Goal: Check status

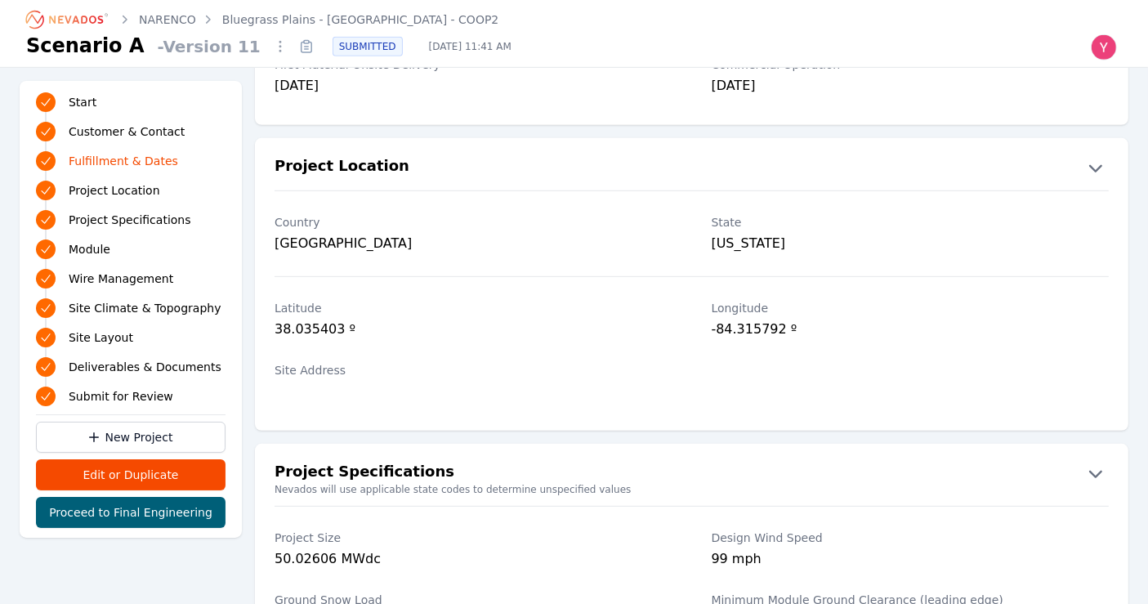
scroll to position [815, 0]
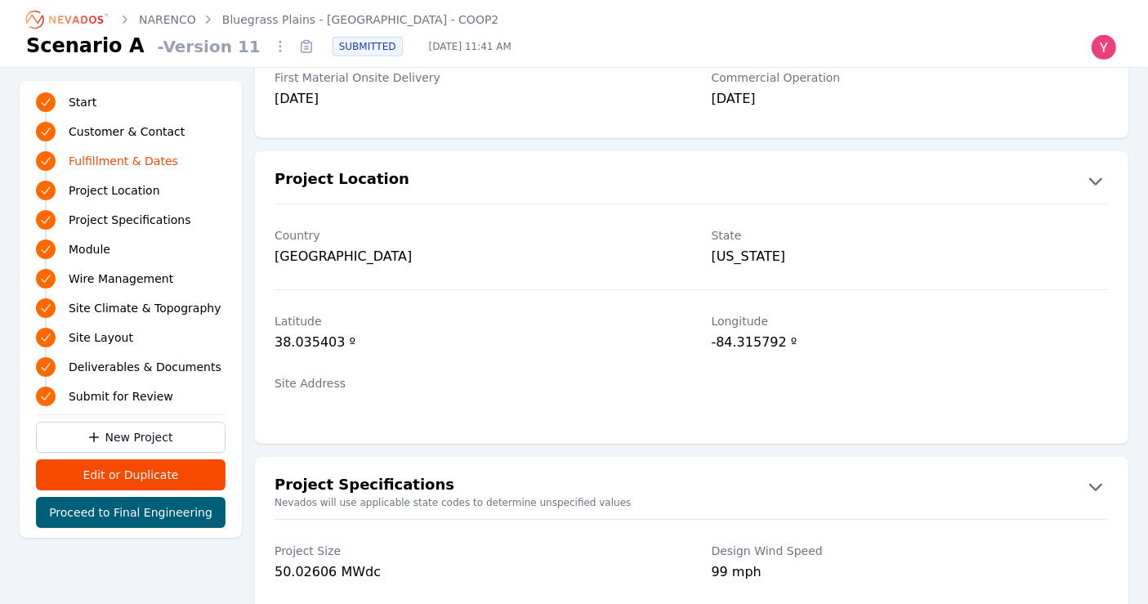
click at [287, 19] on link "Bluegrass Plains - Fayette - COOP2" at bounding box center [360, 19] width 276 height 16
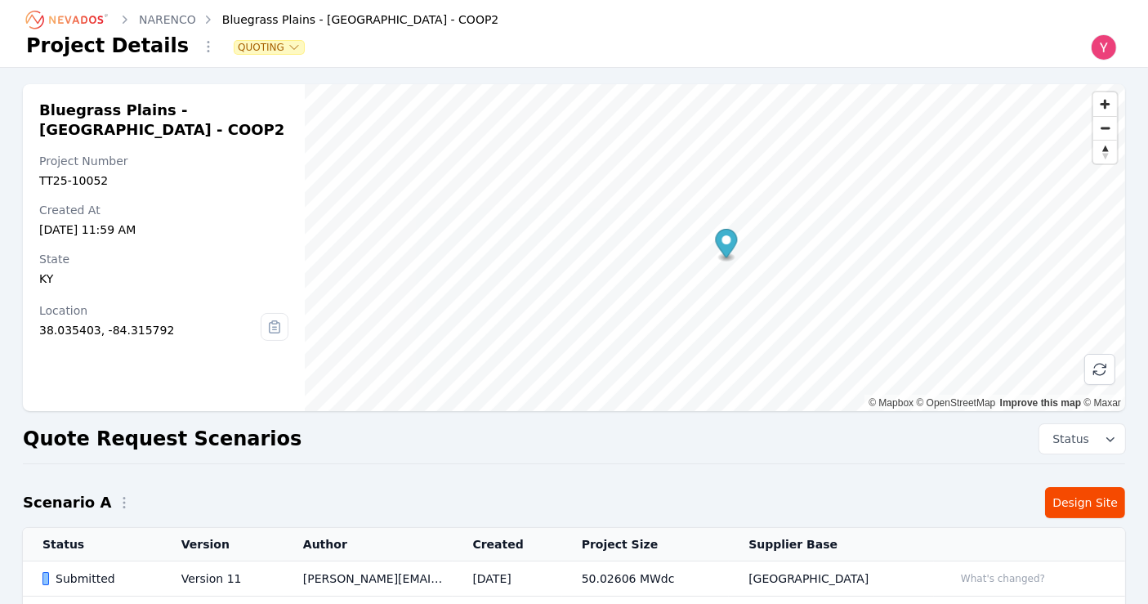
scroll to position [170, 0]
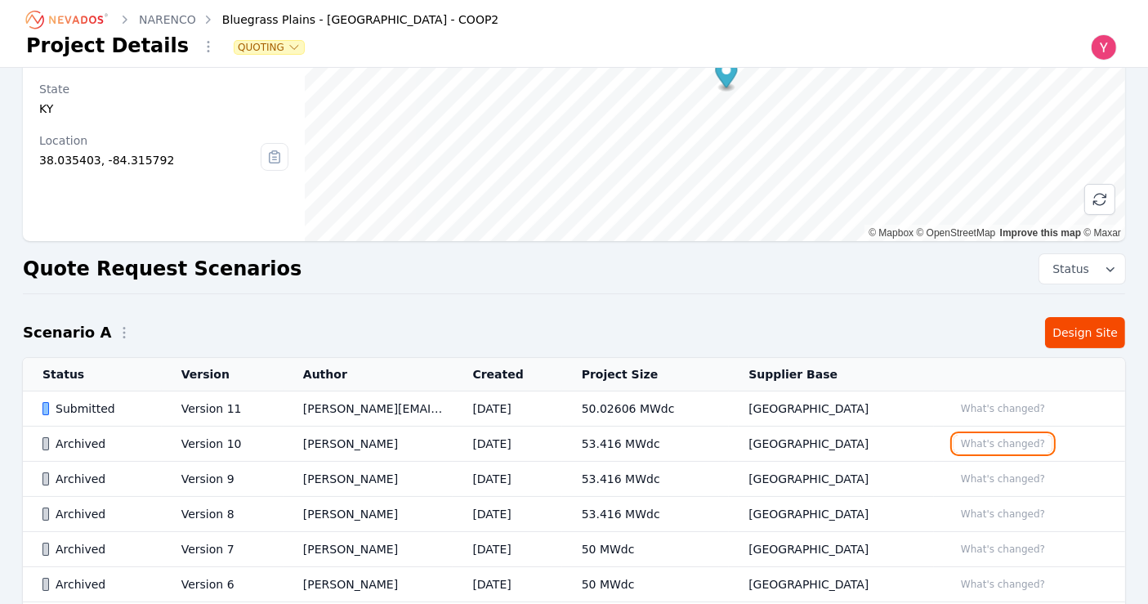
click at [973, 444] on button "What's changed?" at bounding box center [1003, 444] width 99 height 18
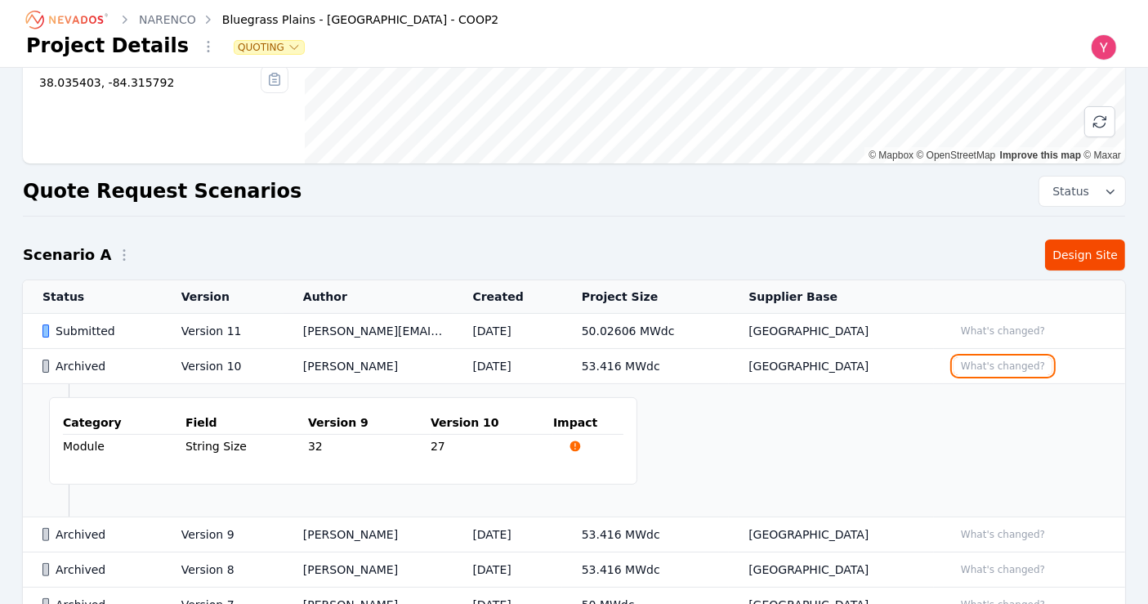
scroll to position [248, 0]
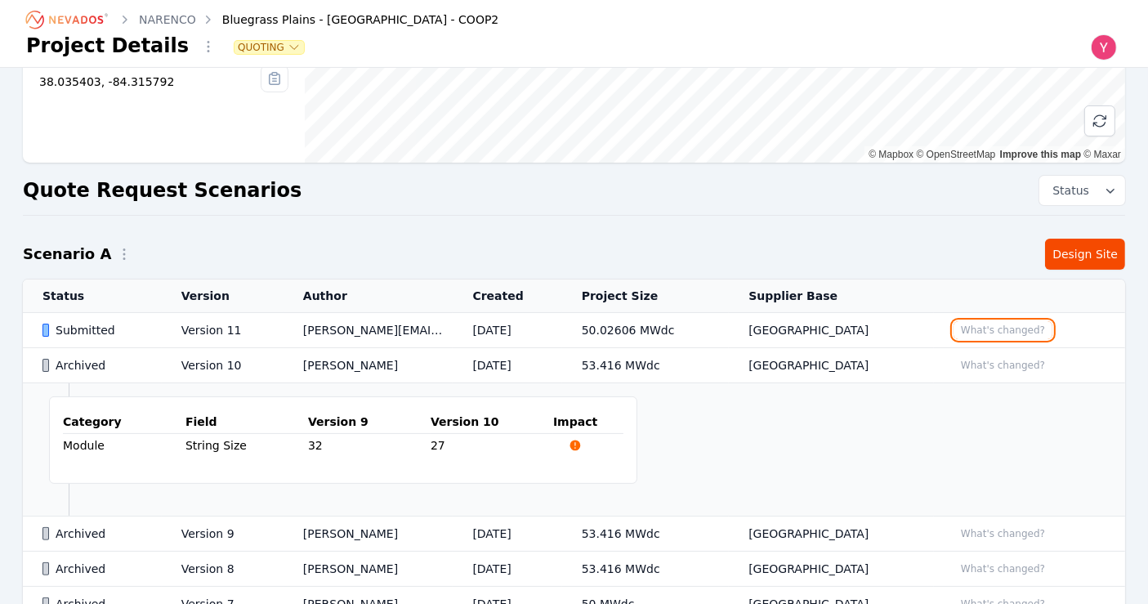
click at [968, 328] on button "What's changed?" at bounding box center [1003, 330] width 99 height 18
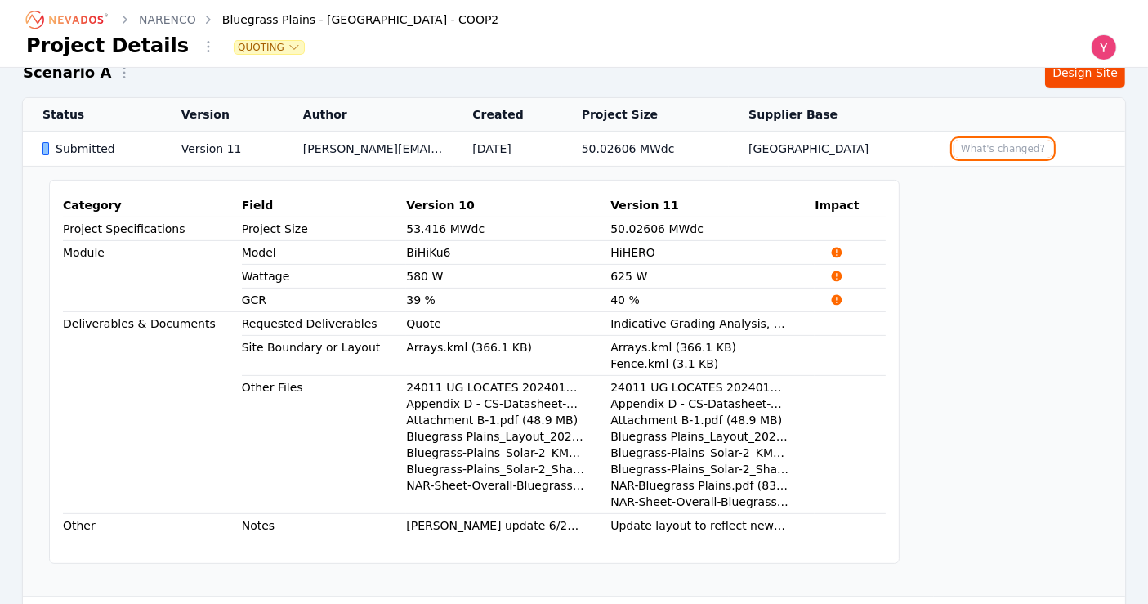
scroll to position [452, 0]
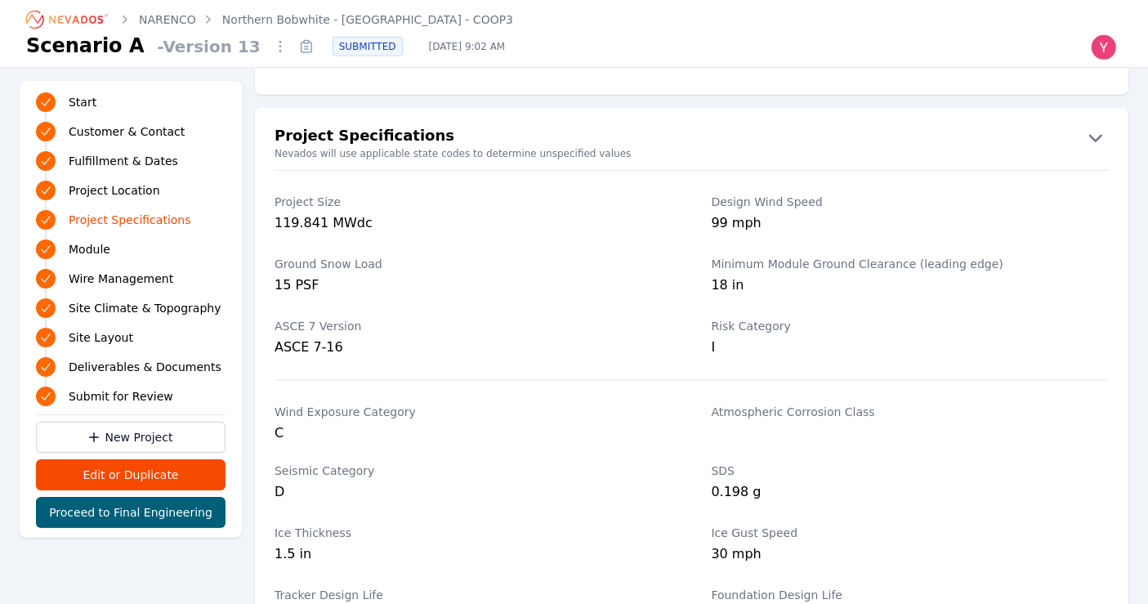
scroll to position [1164, 0]
click at [319, 20] on link "Northern Bobwhite - [GEOGRAPHIC_DATA] - COOP3" at bounding box center [367, 19] width 291 height 16
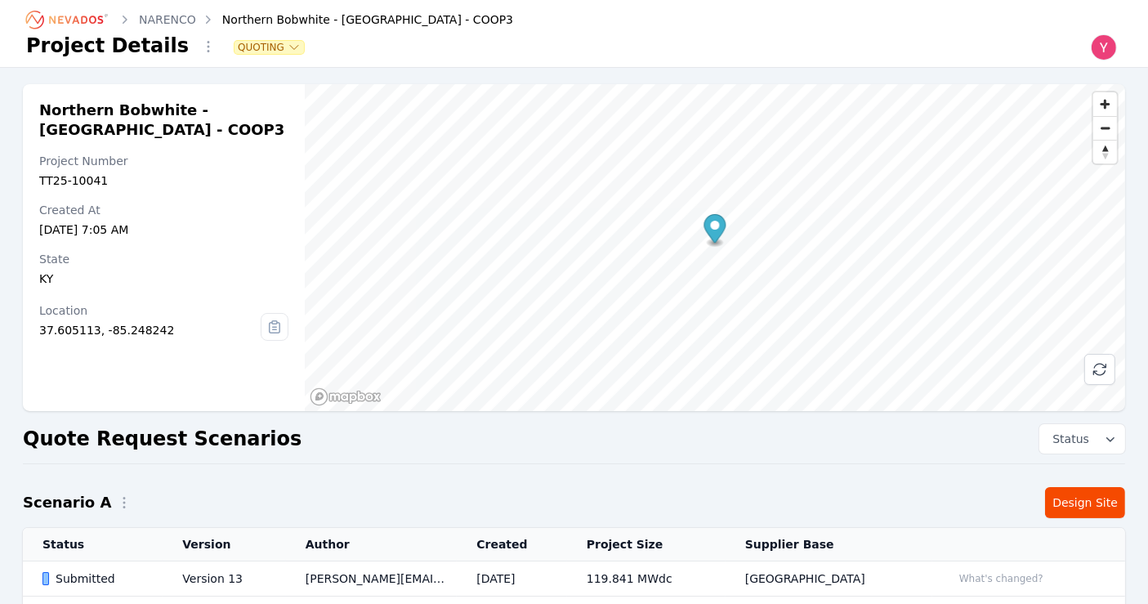
scroll to position [148, 0]
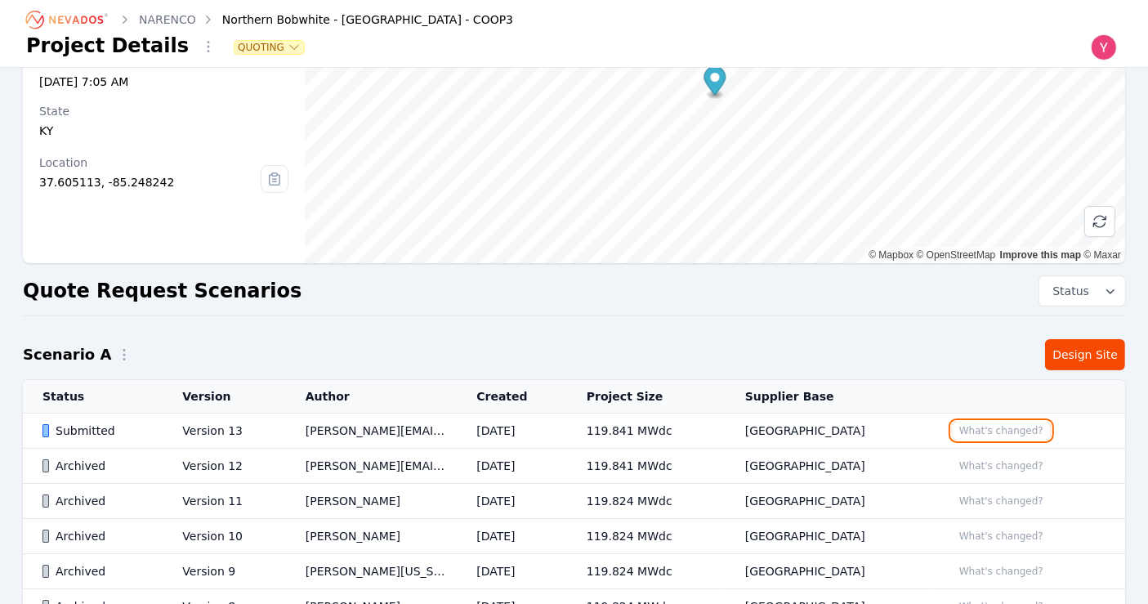
click at [962, 431] on button "What's changed?" at bounding box center [1001, 431] width 99 height 18
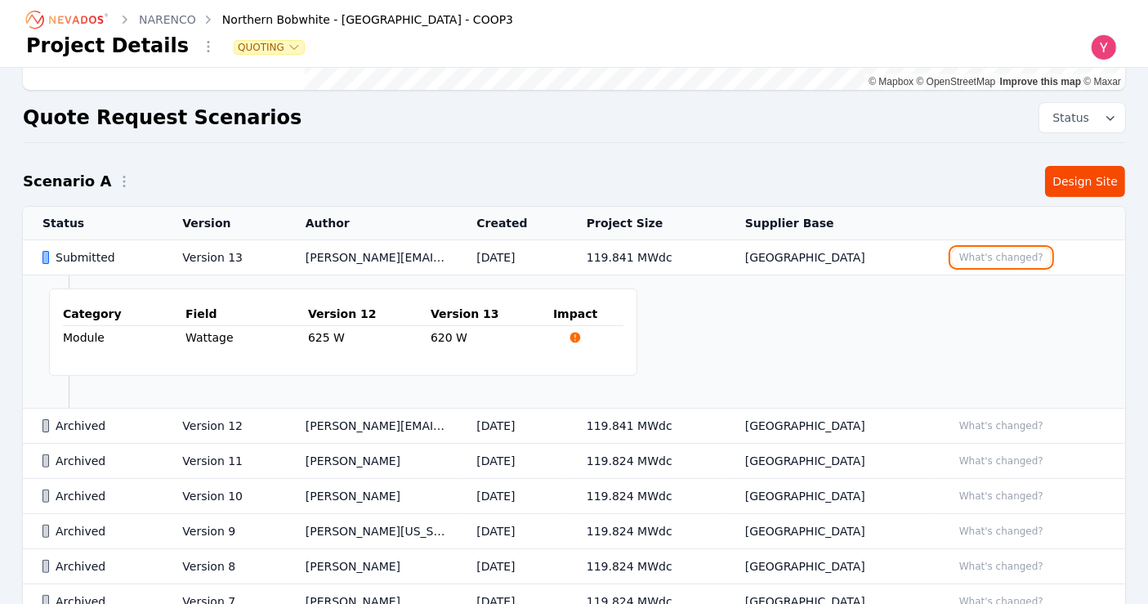
scroll to position [335, 0]
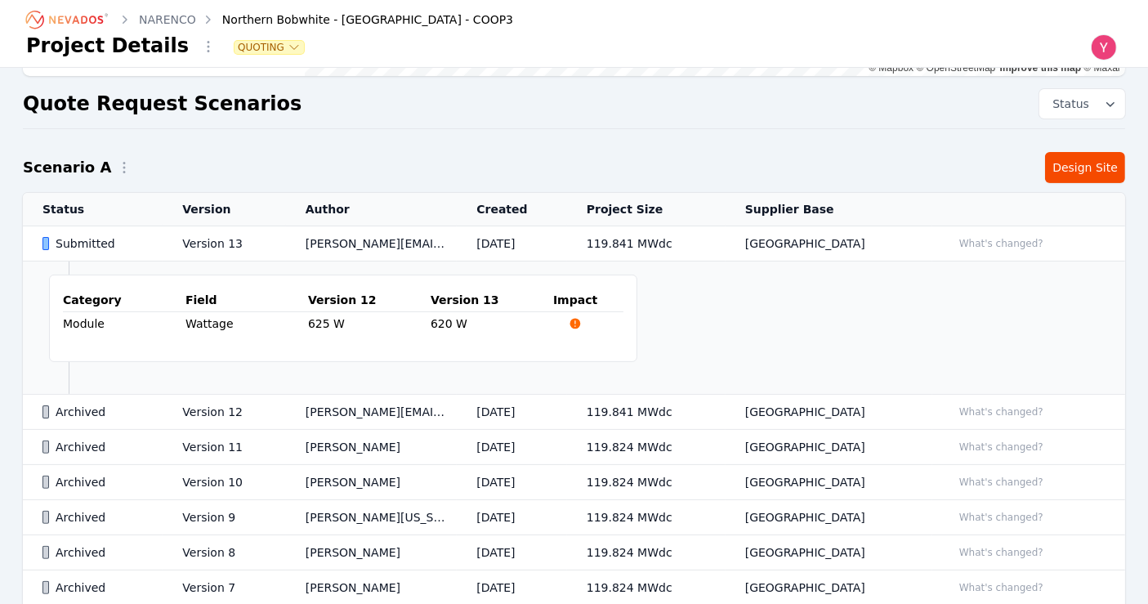
click at [972, 418] on td "What's changed?" at bounding box center [1028, 412] width 193 height 35
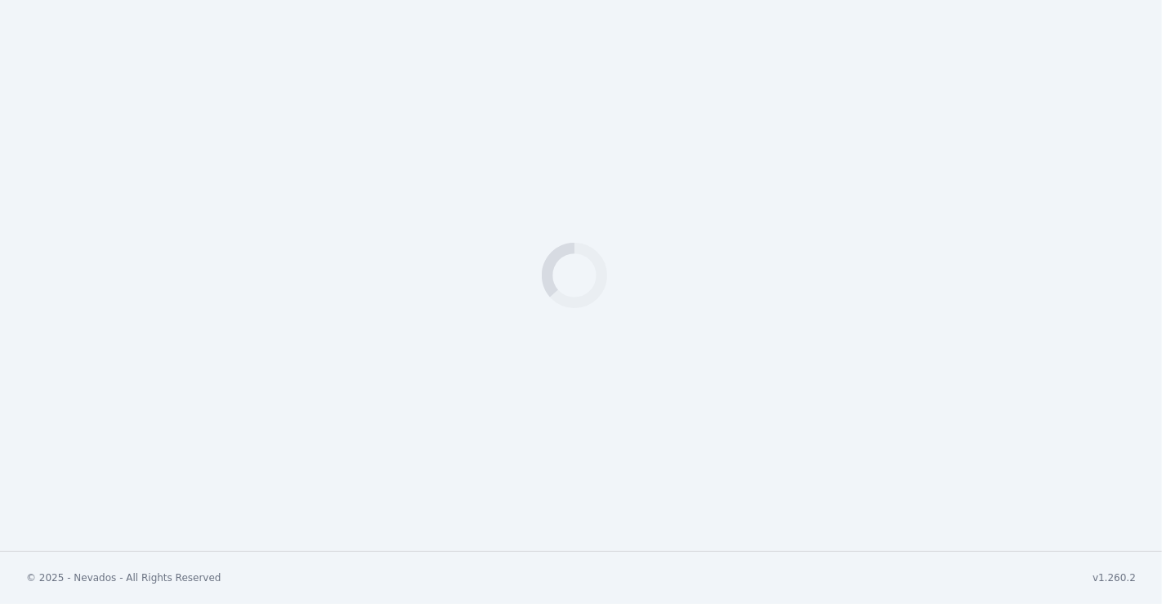
click at [971, 407] on div "Loading" at bounding box center [581, 275] width 1162 height 551
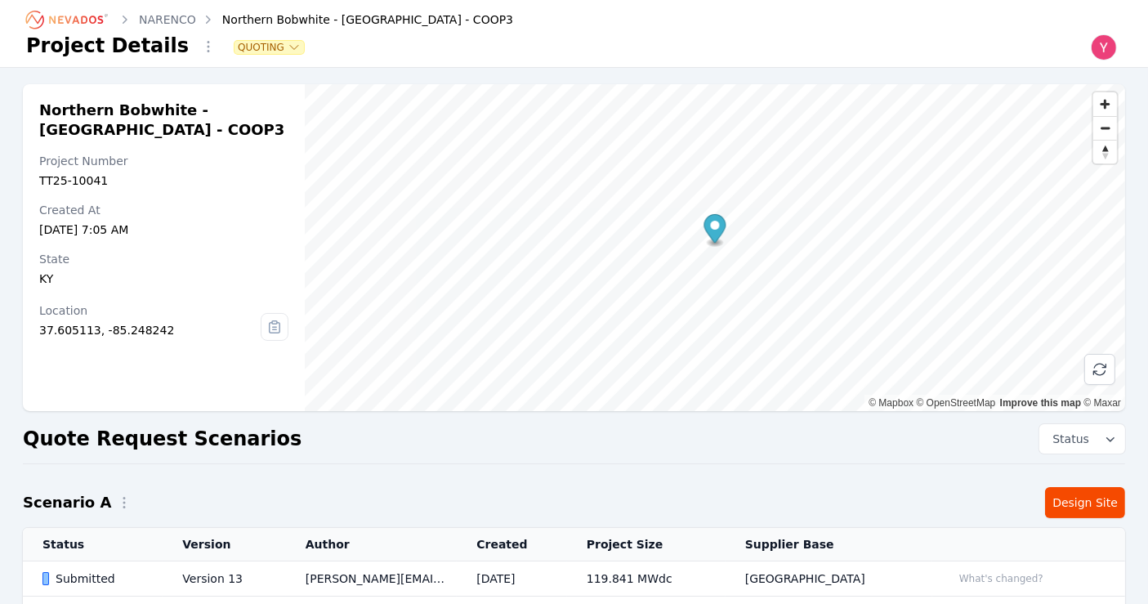
scroll to position [335, 0]
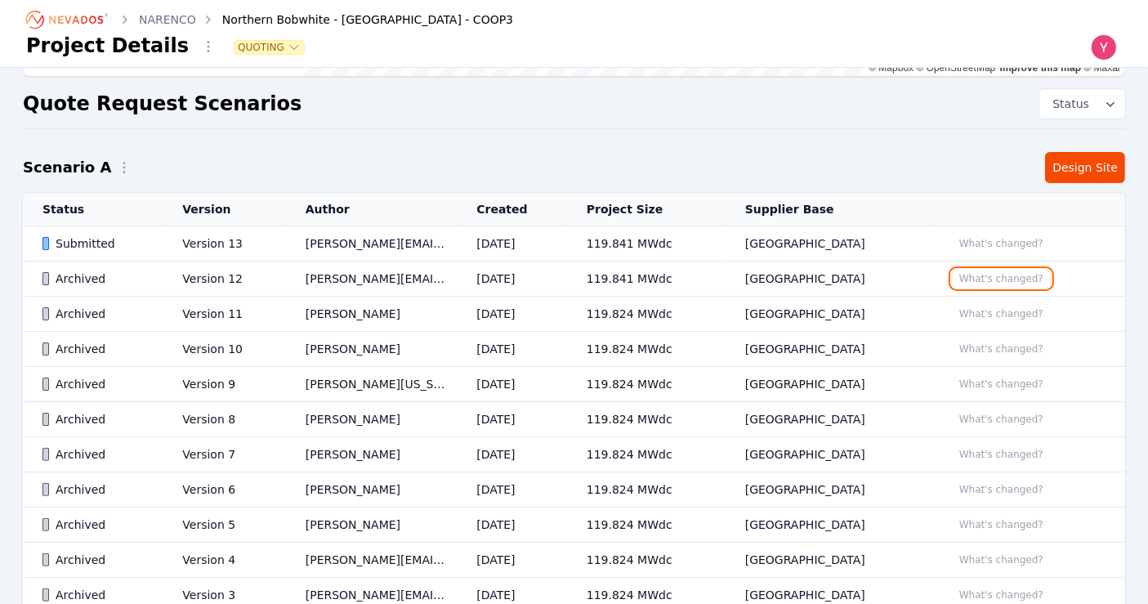
click at [975, 279] on button "What's changed?" at bounding box center [1001, 279] width 99 height 18
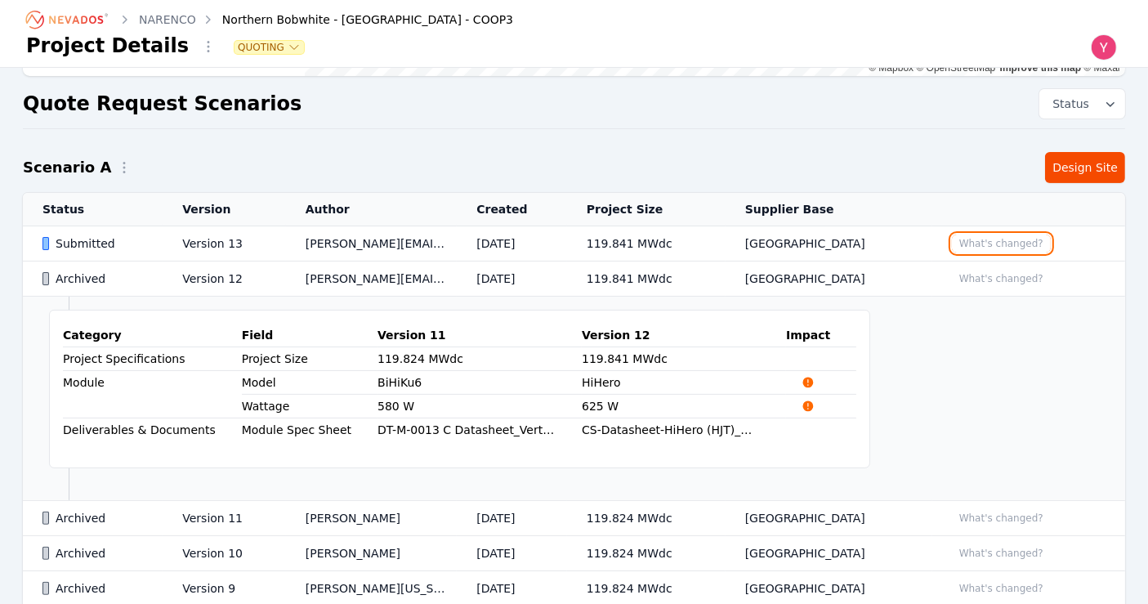
click at [989, 248] on button "What's changed?" at bounding box center [1001, 243] width 99 height 18
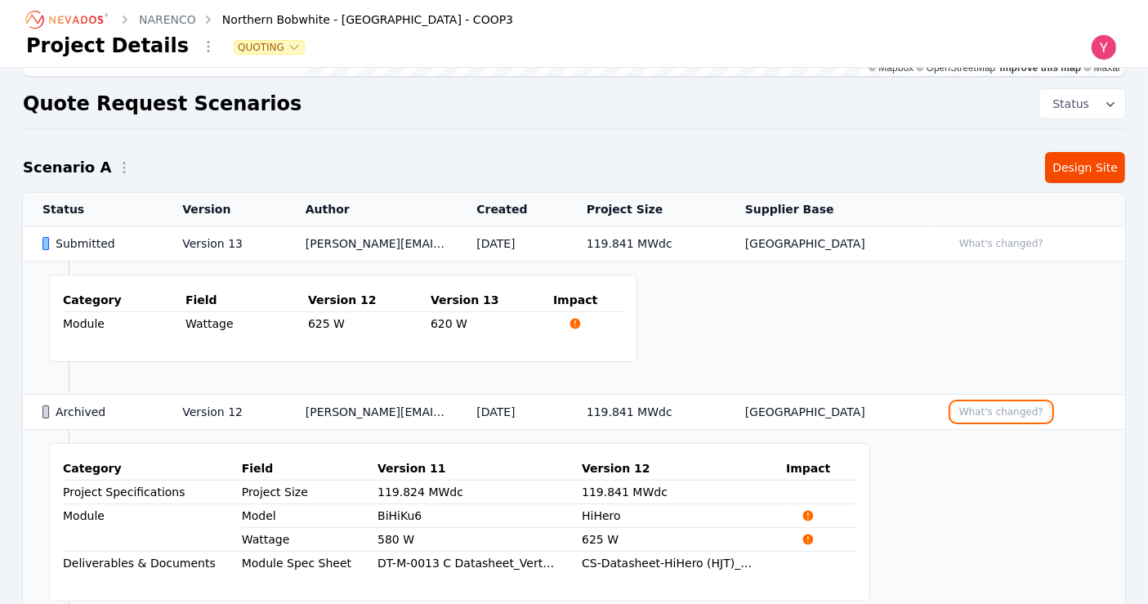
click at [985, 409] on button "What's changed?" at bounding box center [1001, 412] width 99 height 18
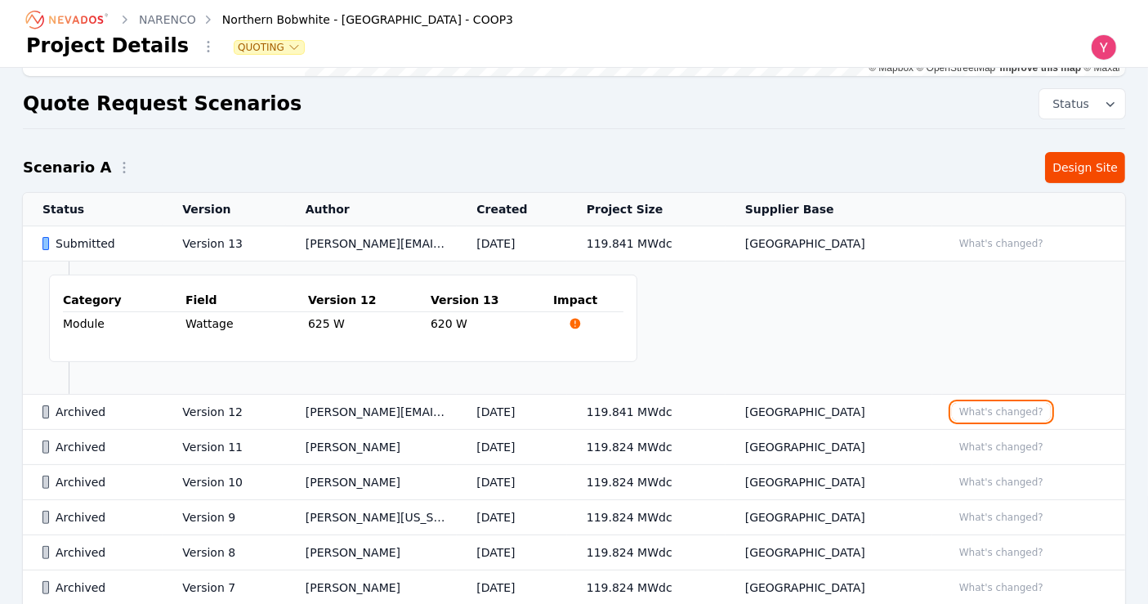
click at [985, 409] on button "What's changed?" at bounding box center [1001, 412] width 99 height 18
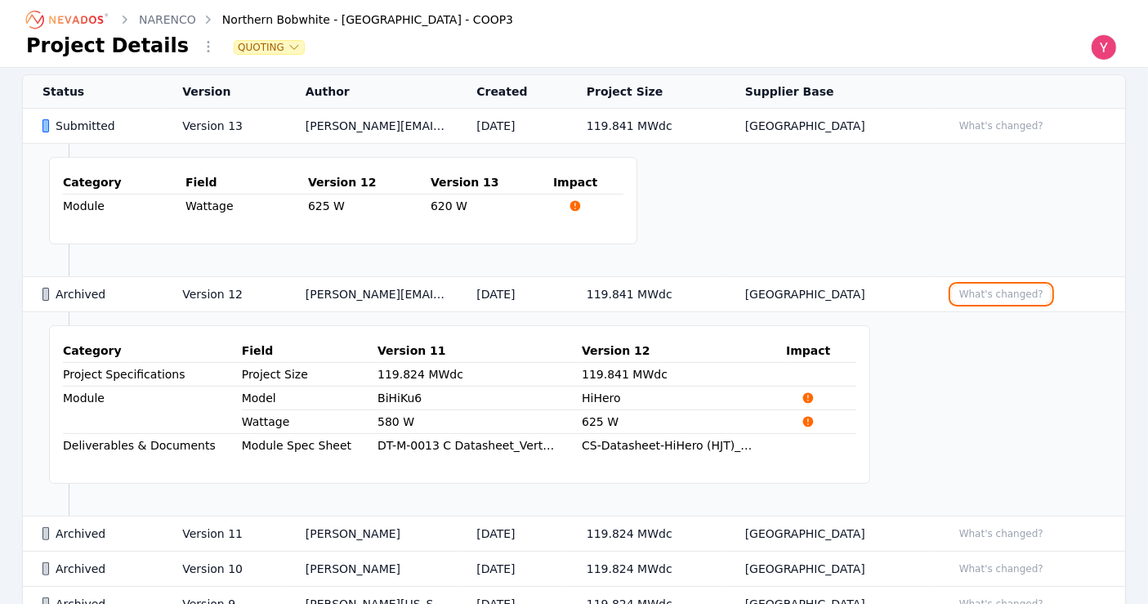
scroll to position [455, 0]
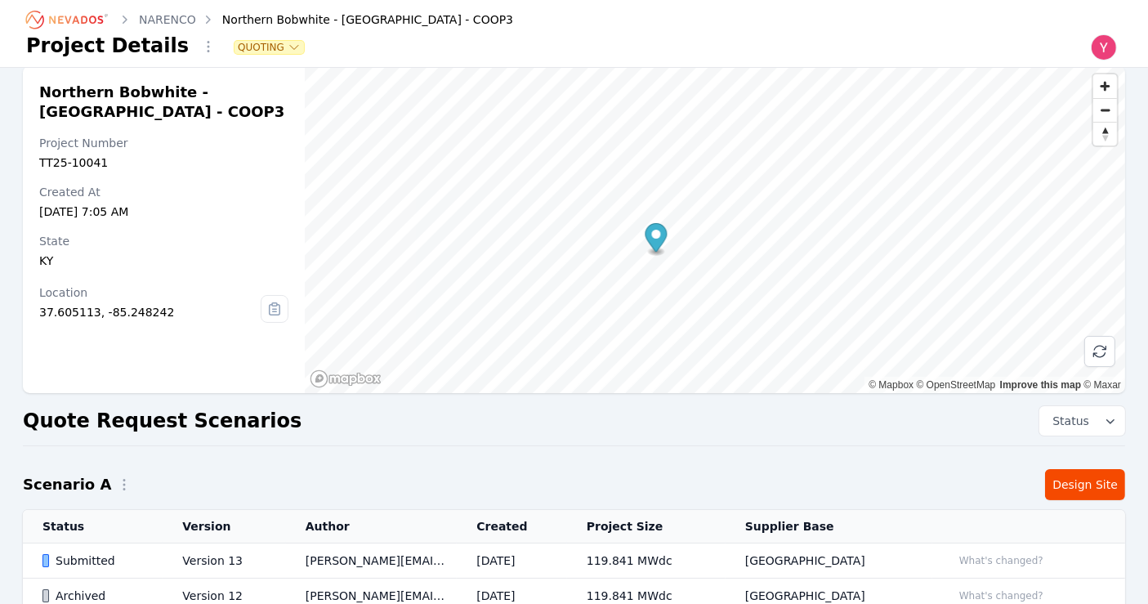
scroll to position [105, 0]
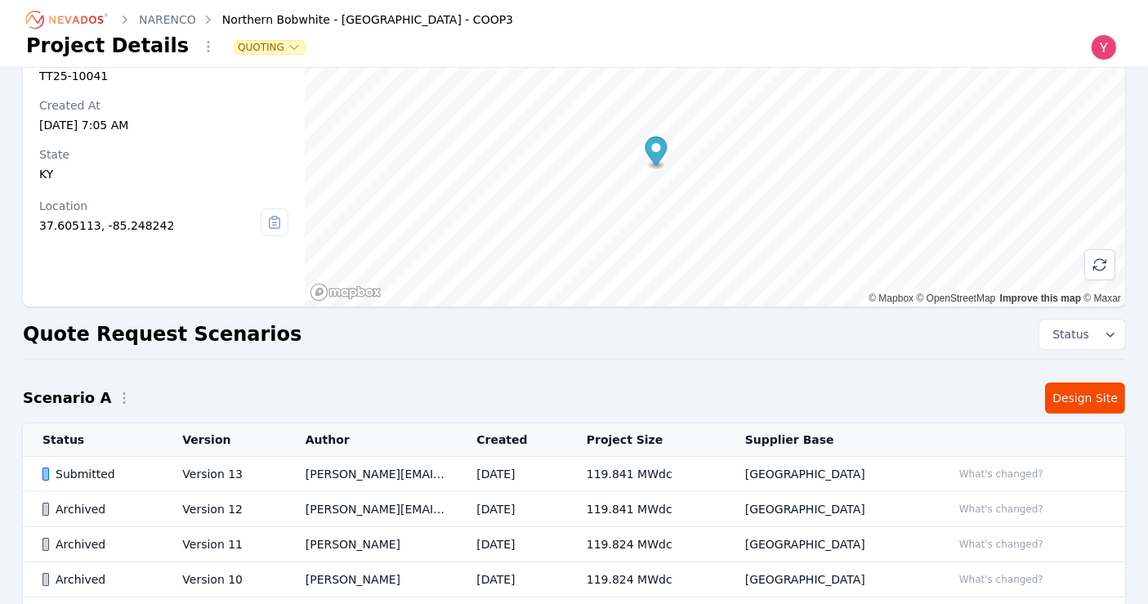
click at [435, 482] on td "[PERSON_NAME][EMAIL_ADDRESS][PERSON_NAME][DOMAIN_NAME]" at bounding box center [372, 474] width 172 height 35
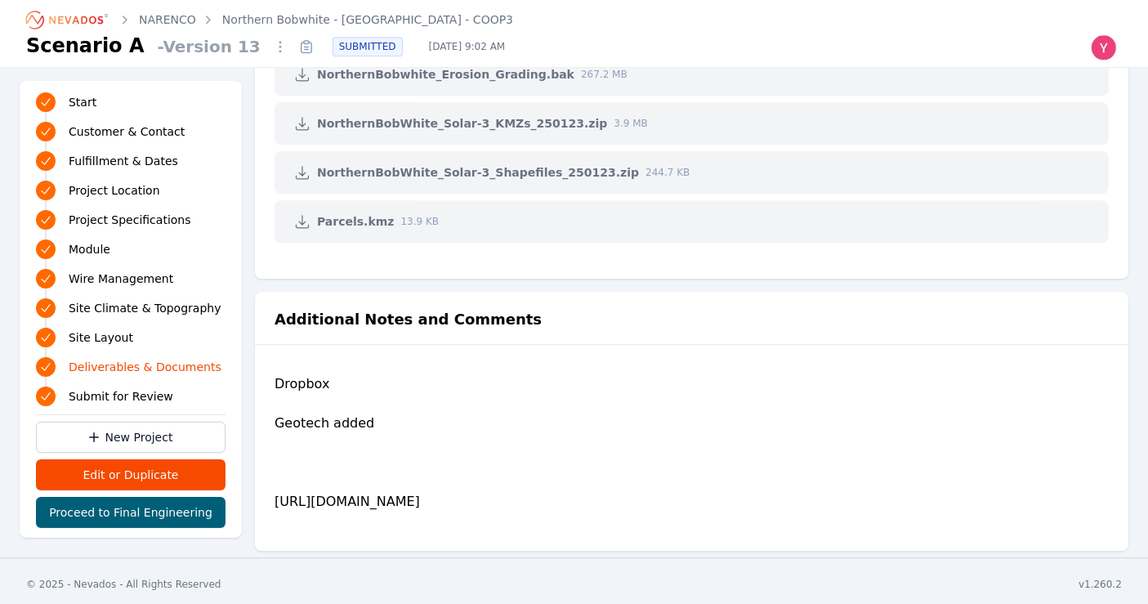
scroll to position [4142, 0]
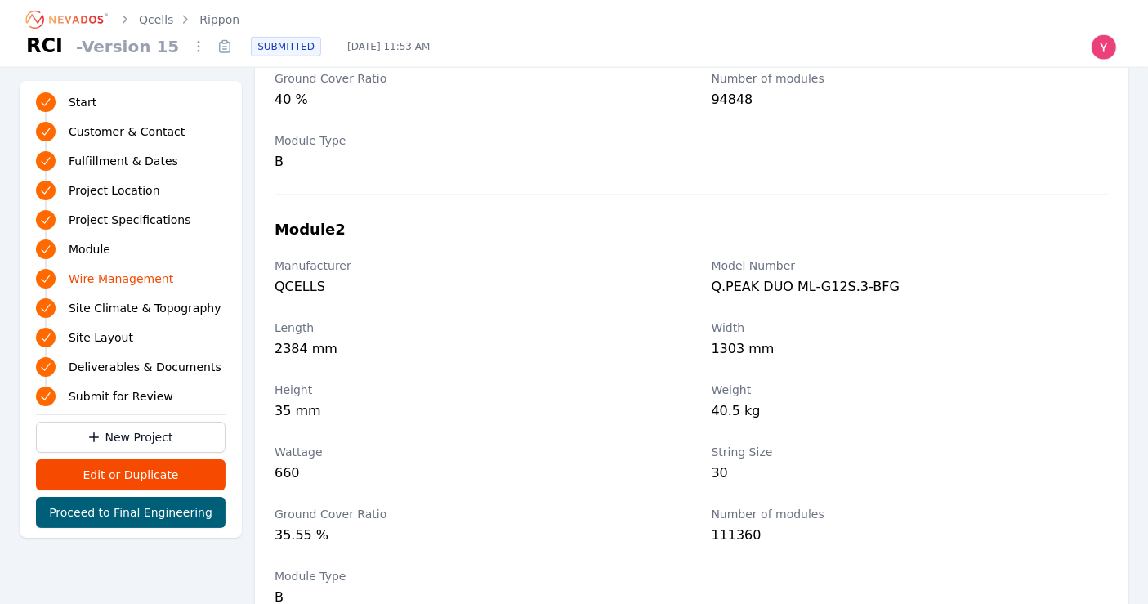
scroll to position [2129, 0]
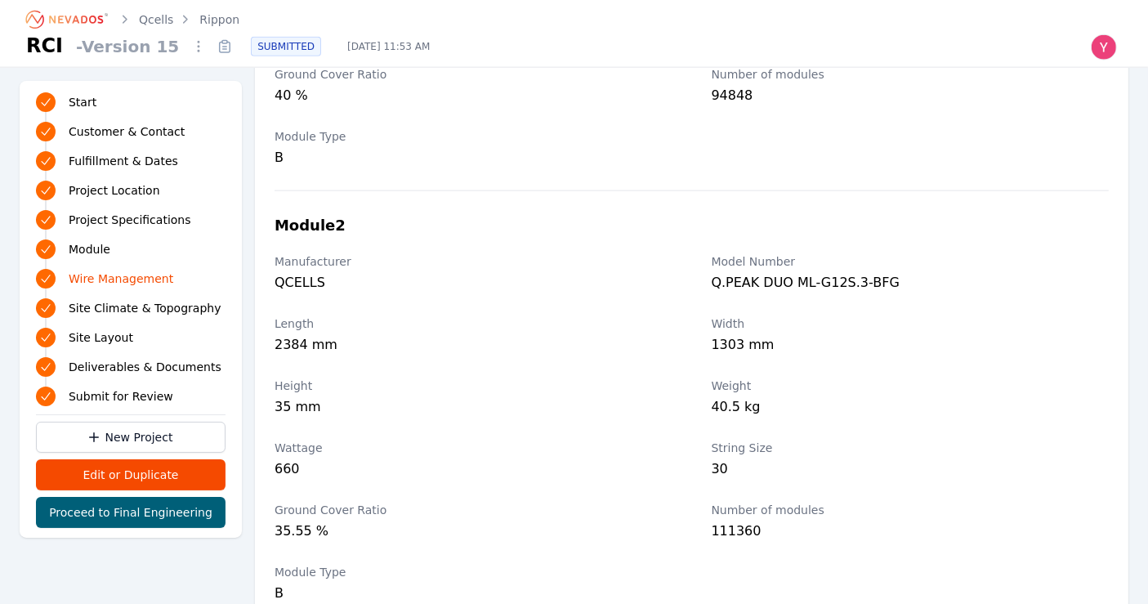
click at [226, 16] on link "Rippon" at bounding box center [219, 19] width 40 height 16
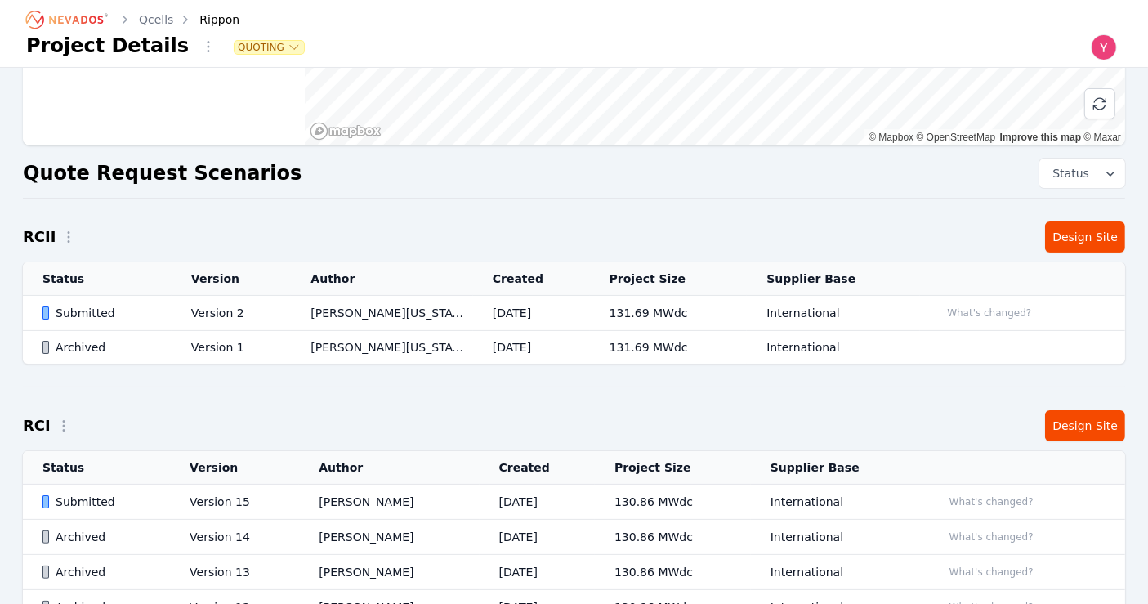
scroll to position [306, 0]
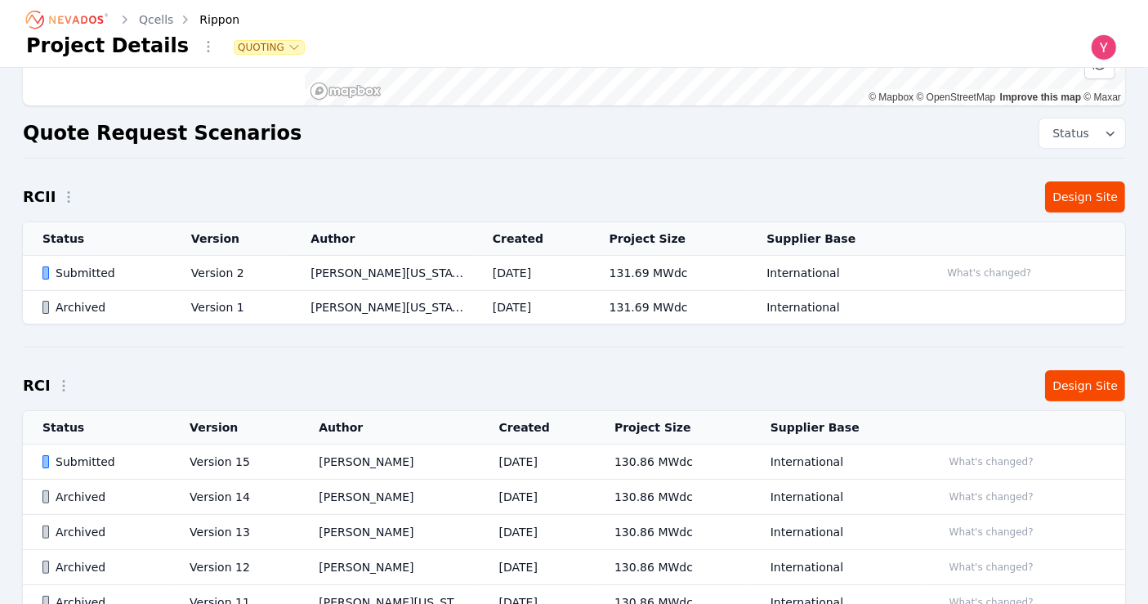
click at [246, 282] on td "Version 2" at bounding box center [232, 273] width 120 height 35
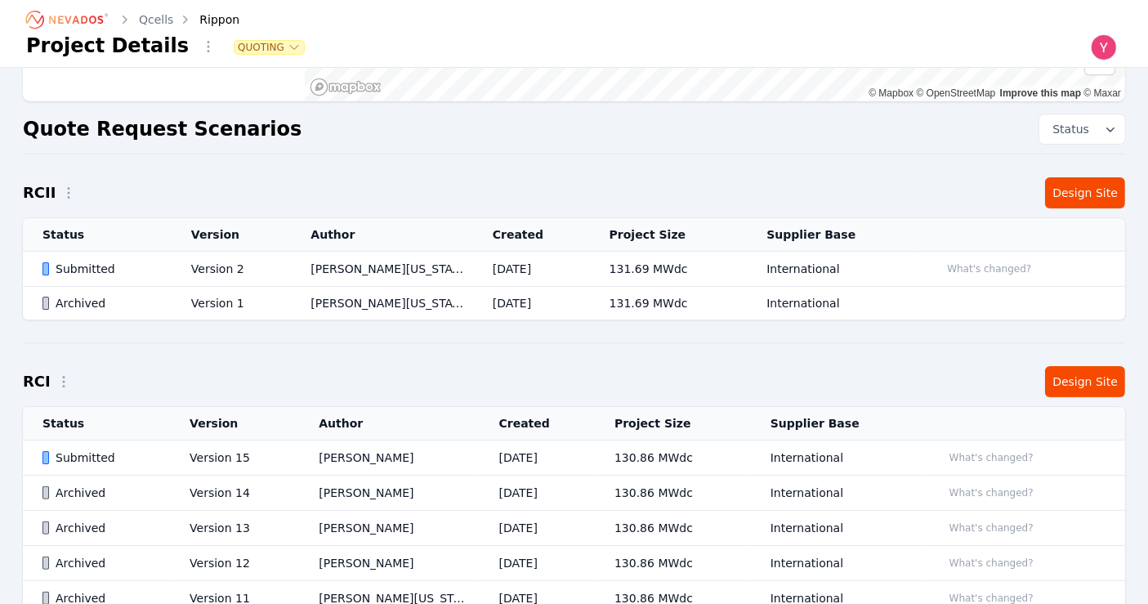
scroll to position [306, 0]
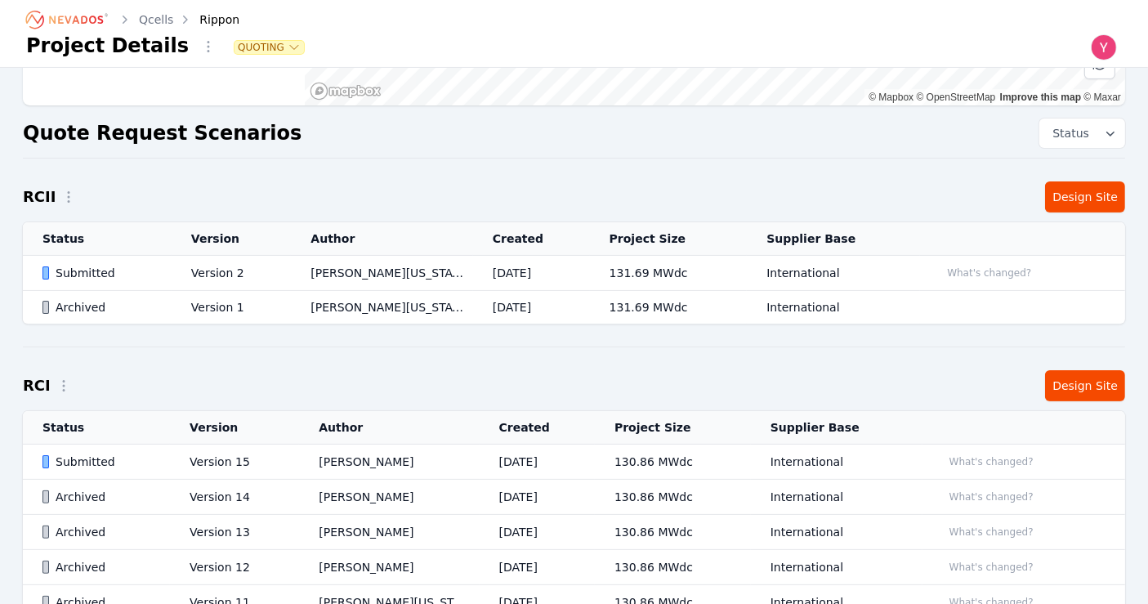
click at [299, 452] on td "[PERSON_NAME]" at bounding box center [389, 461] width 180 height 35
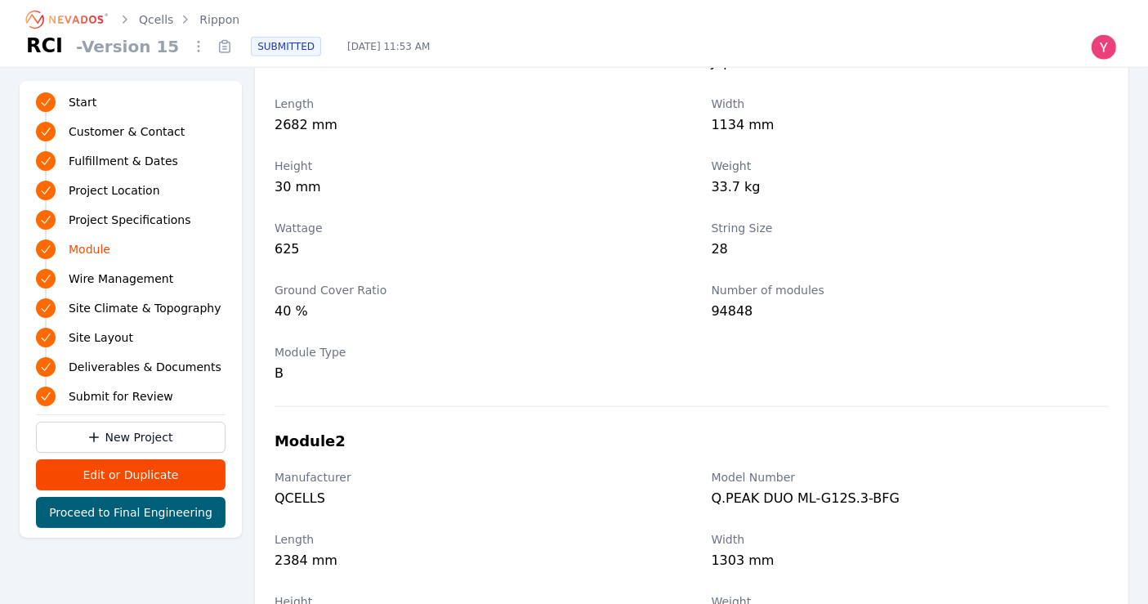
scroll to position [1914, 0]
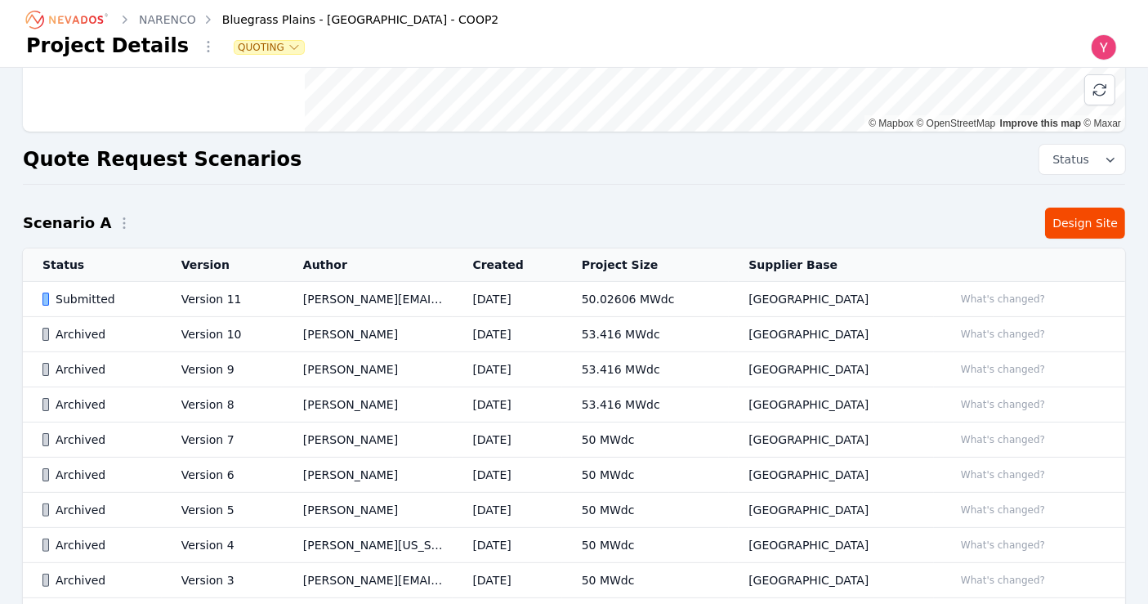
scroll to position [281, 0]
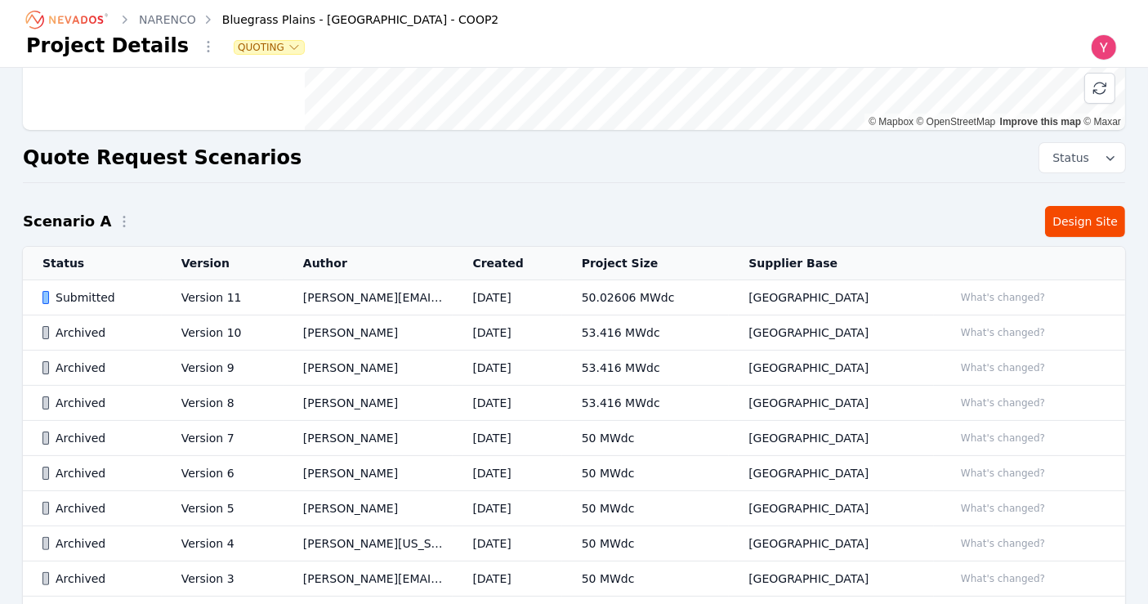
click at [114, 289] on div "Submitted" at bounding box center [97, 297] width 111 height 16
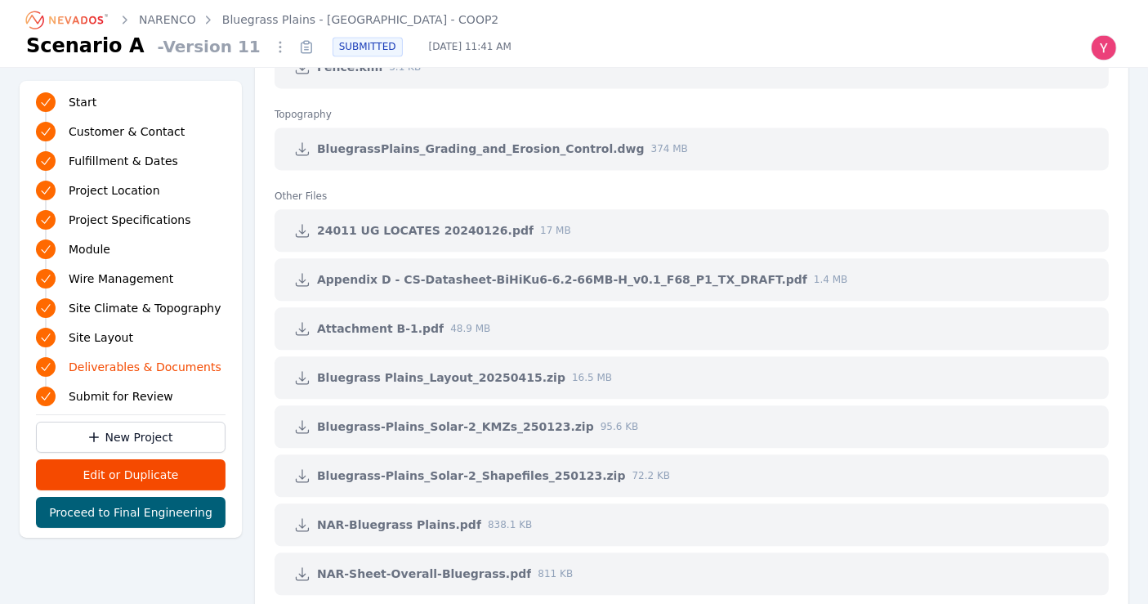
scroll to position [4029, 0]
